Goal: Communication & Community: Ask a question

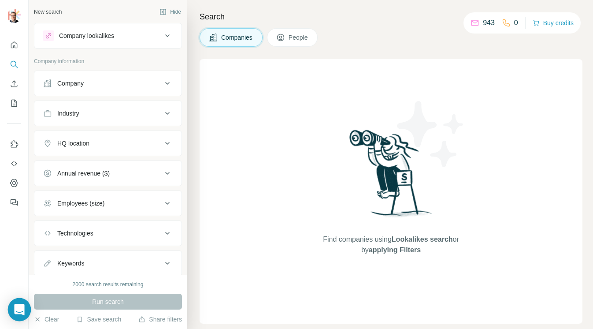
click at [21, 313] on icon "Open Intercom Messenger" at bounding box center [19, 309] width 10 height 11
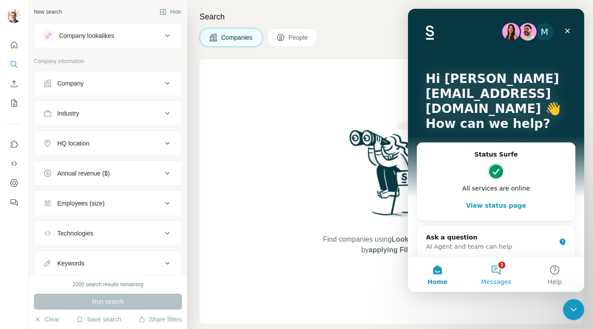
click at [500, 273] on button "1 Messages" at bounding box center [496, 273] width 59 height 35
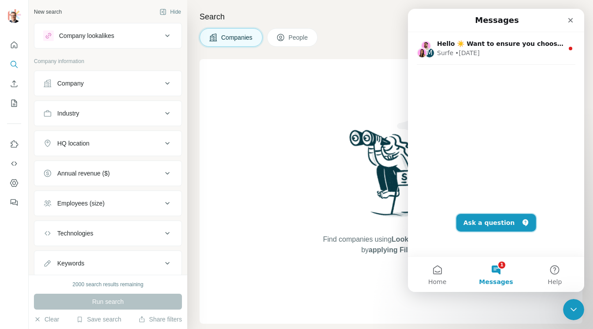
click at [491, 221] on button "Ask a question" at bounding box center [497, 223] width 80 height 18
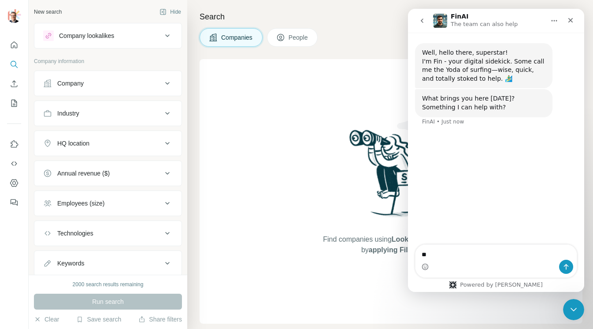
type textarea "*"
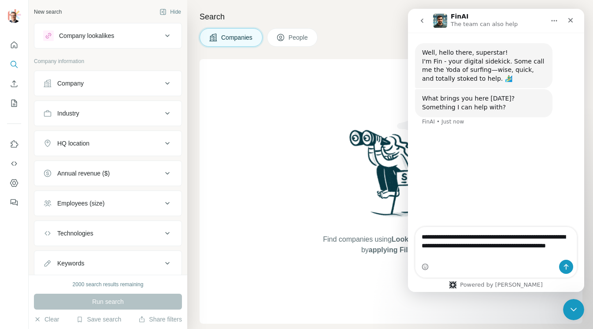
type textarea "**********"
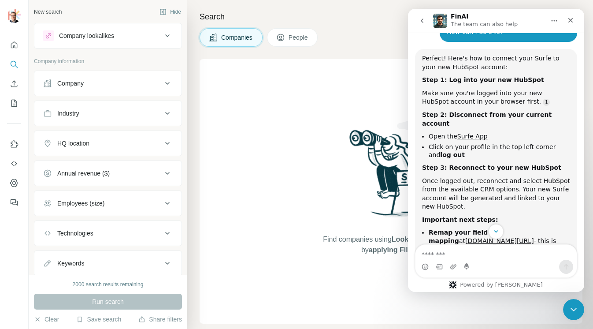
scroll to position [124, 0]
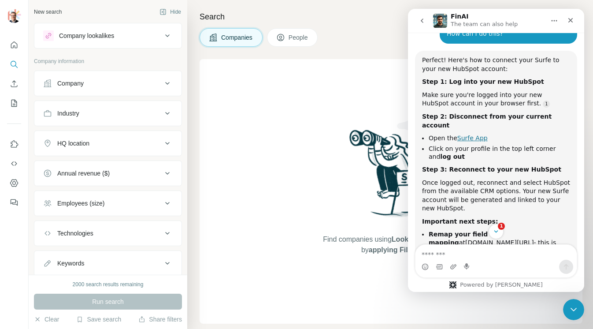
click at [459, 134] on link "Surfe App" at bounding box center [472, 137] width 30 height 7
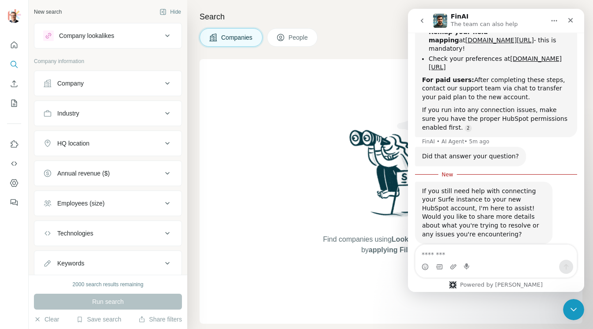
scroll to position [328, 0]
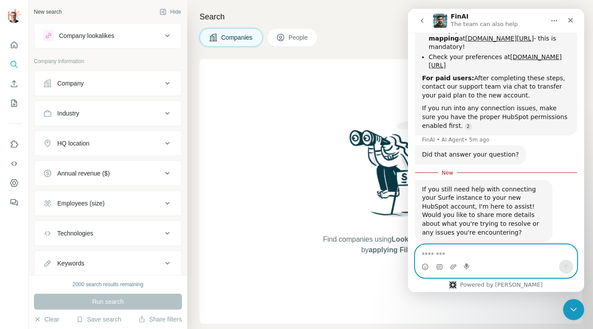
click at [452, 255] on textarea "Message…" at bounding box center [496, 252] width 161 height 15
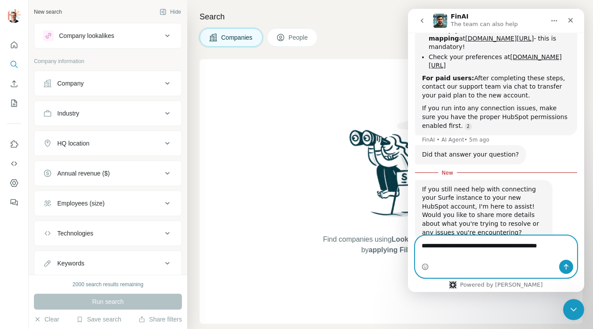
scroll to position [337, 0]
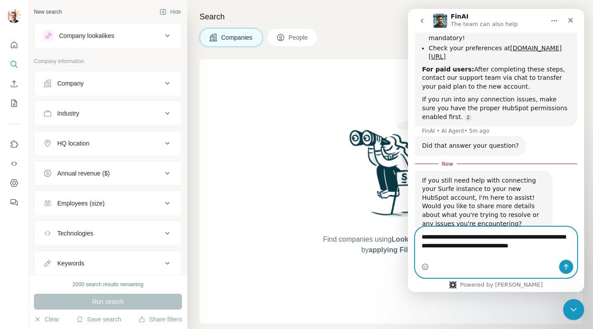
type textarea "**********"
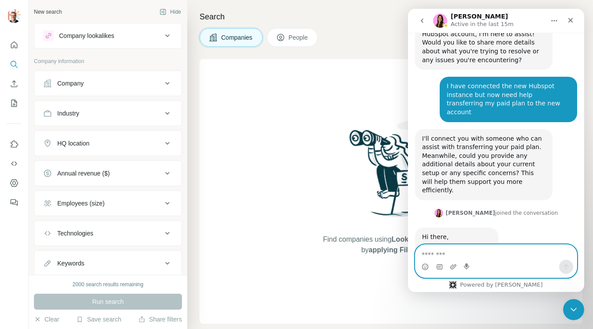
scroll to position [515, 0]
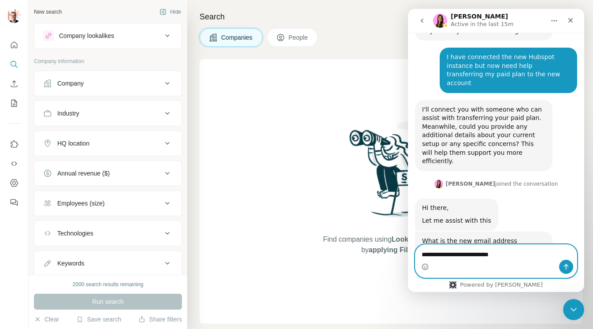
type textarea "**********"
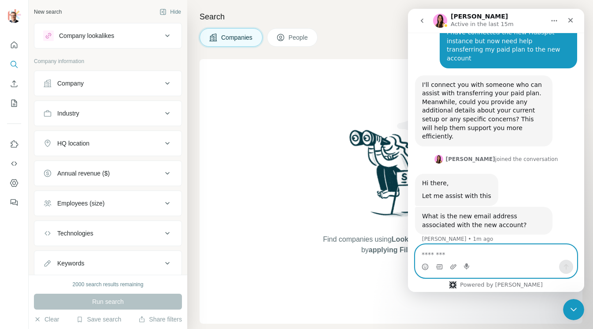
scroll to position [541, 0]
click at [453, 255] on textarea "Message…" at bounding box center [496, 252] width 161 height 15
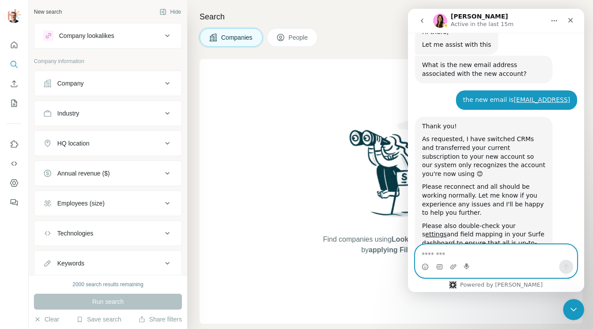
scroll to position [693, 0]
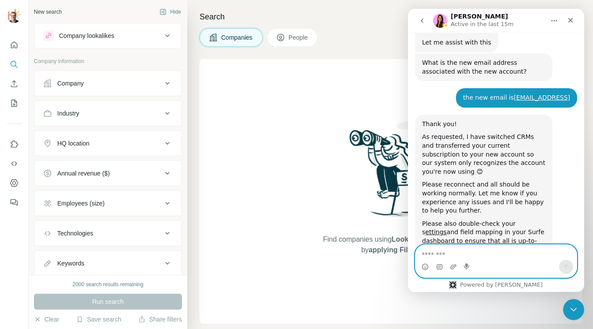
click at [447, 257] on textarea "Message…" at bounding box center [496, 252] width 161 height 15
type textarea "**********"
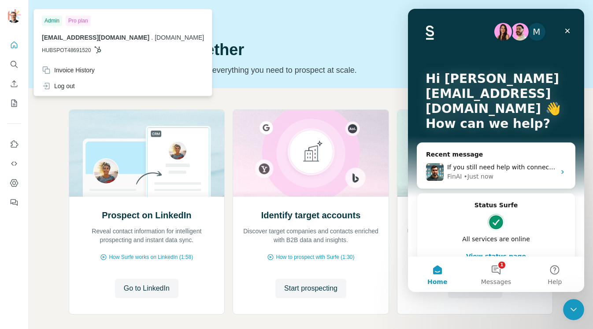
click at [14, 17] on img at bounding box center [14, 16] width 14 height 14
click at [73, 87] on div "Log out" at bounding box center [58, 86] width 33 height 9
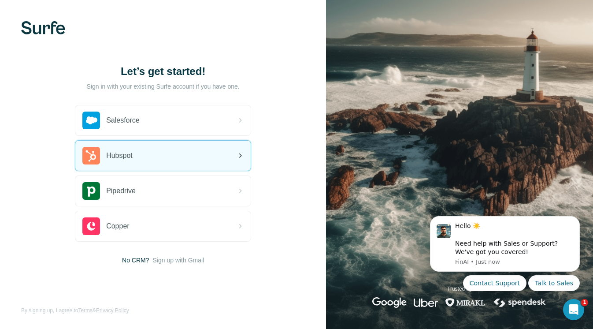
click at [225, 160] on div "Hubspot" at bounding box center [162, 156] width 175 height 30
